Goal: Task Accomplishment & Management: Manage account settings

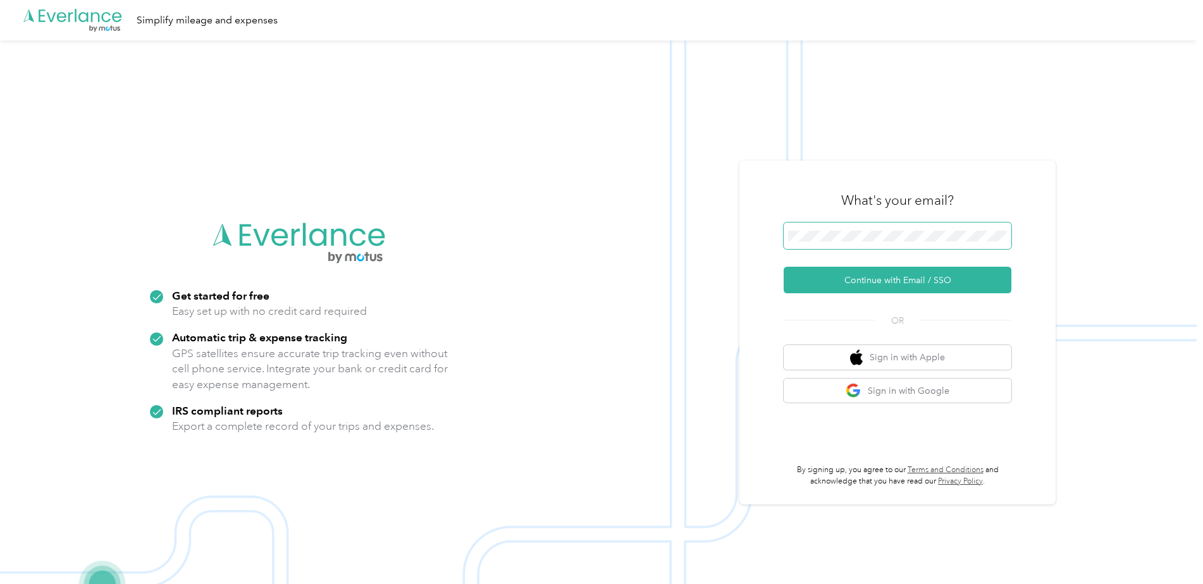
click at [816, 242] on span at bounding box center [898, 236] width 228 height 27
click at [784, 267] on button "Continue with Email / SSO" at bounding box center [898, 280] width 228 height 27
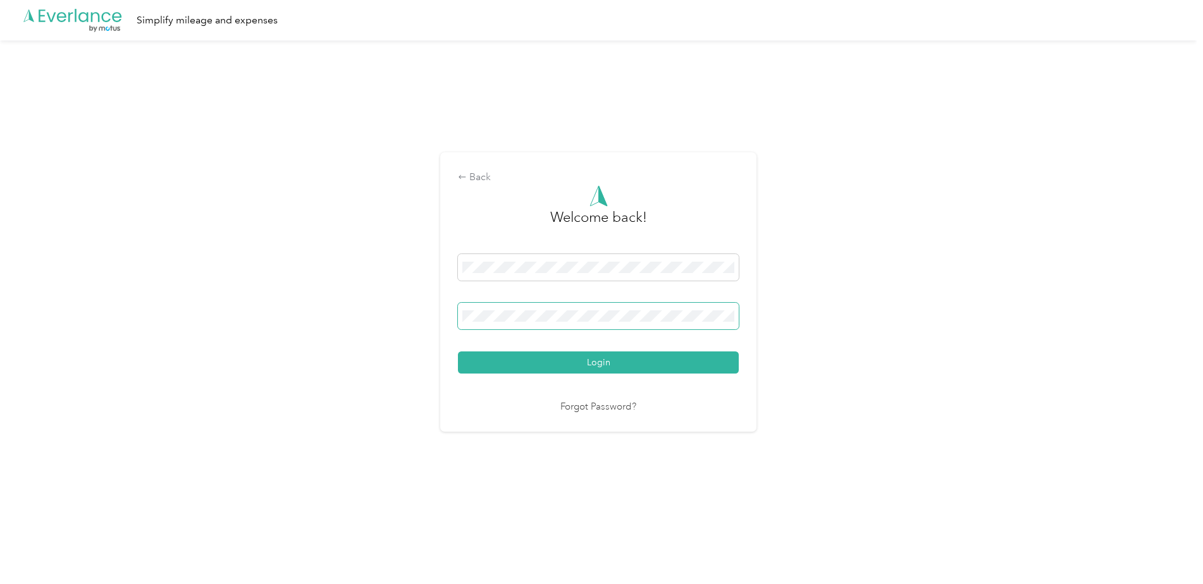
click at [458, 352] on button "Login" at bounding box center [598, 363] width 281 height 22
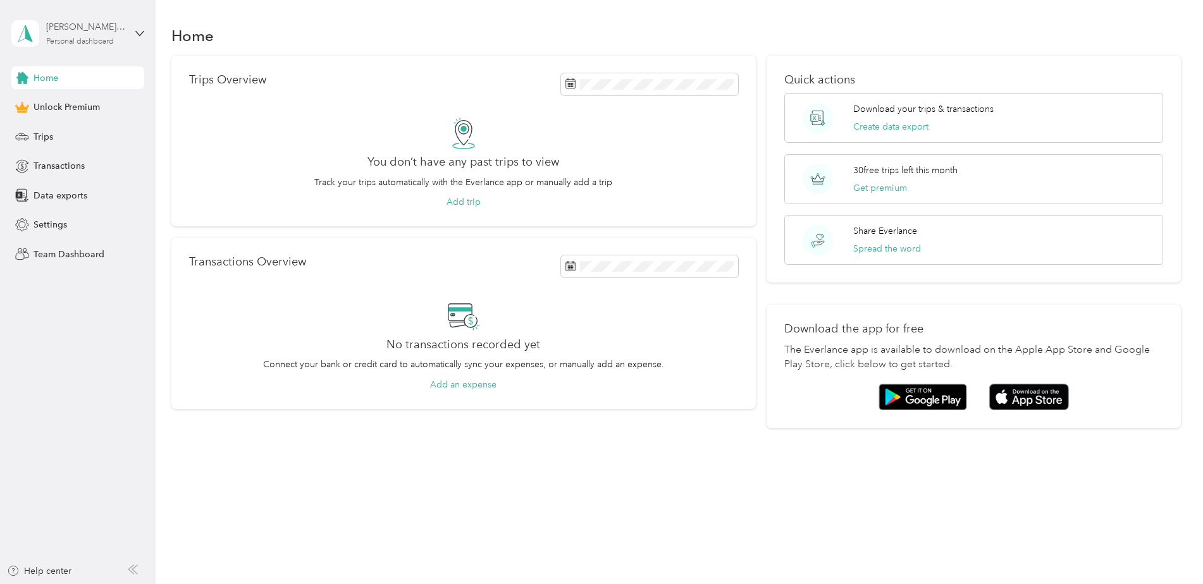
click at [77, 32] on div "[PERSON_NAME][EMAIL_ADDRESS][DOMAIN_NAME]" at bounding box center [85, 26] width 79 height 13
click at [61, 104] on div "Log out" at bounding box center [47, 102] width 49 height 13
